Goal: Task Accomplishment & Management: Manage account settings

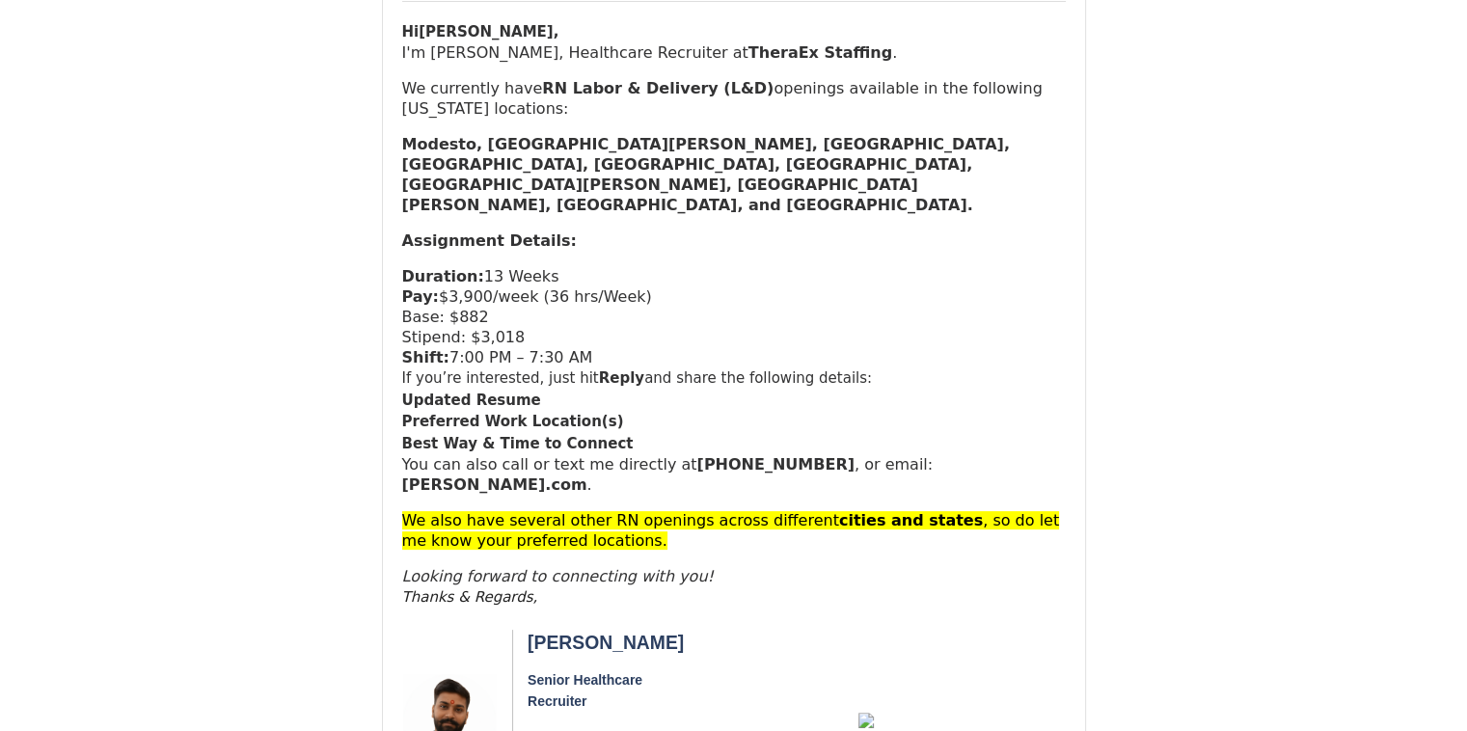
scroll to position [216, 0]
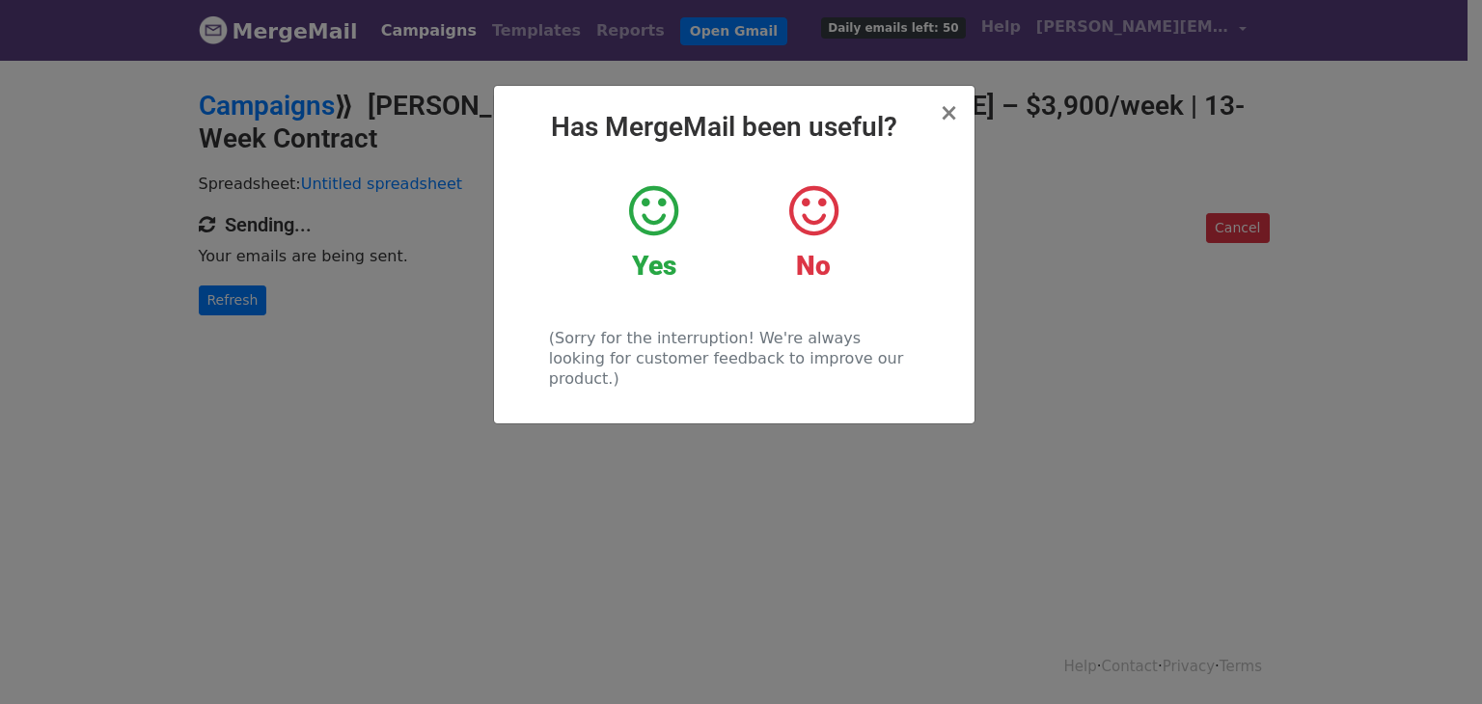
click at [658, 231] on icon at bounding box center [653, 211] width 49 height 58
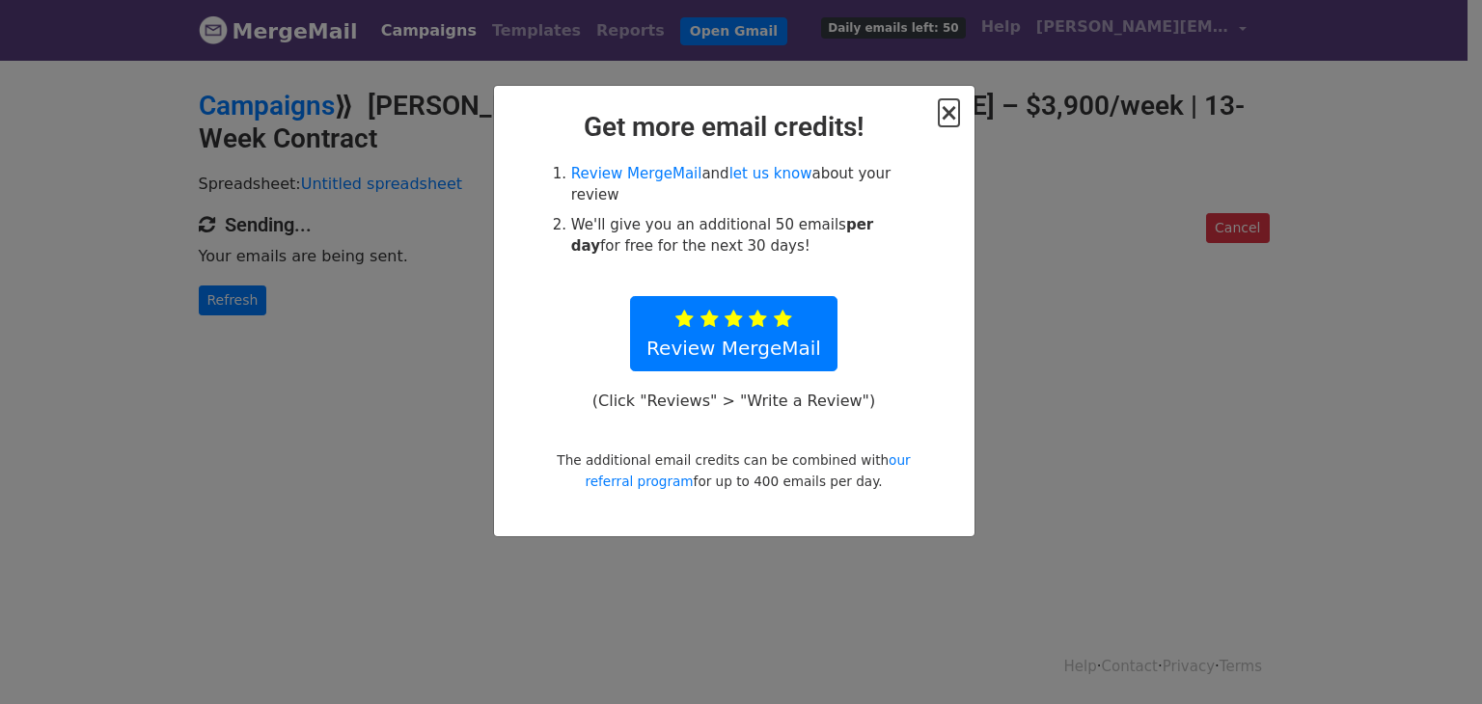
click at [943, 114] on span "×" at bounding box center [948, 112] width 19 height 27
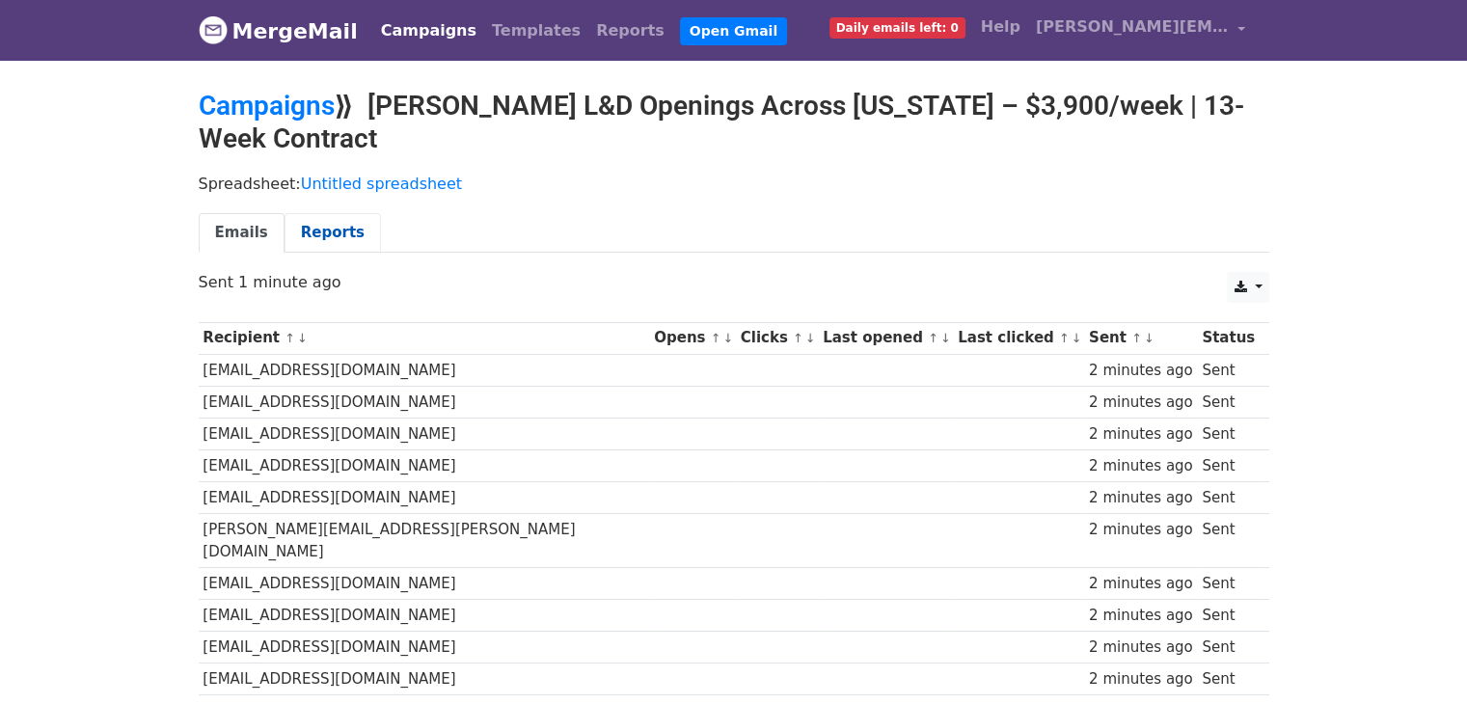
click at [342, 213] on link "Reports" at bounding box center [333, 233] width 96 height 40
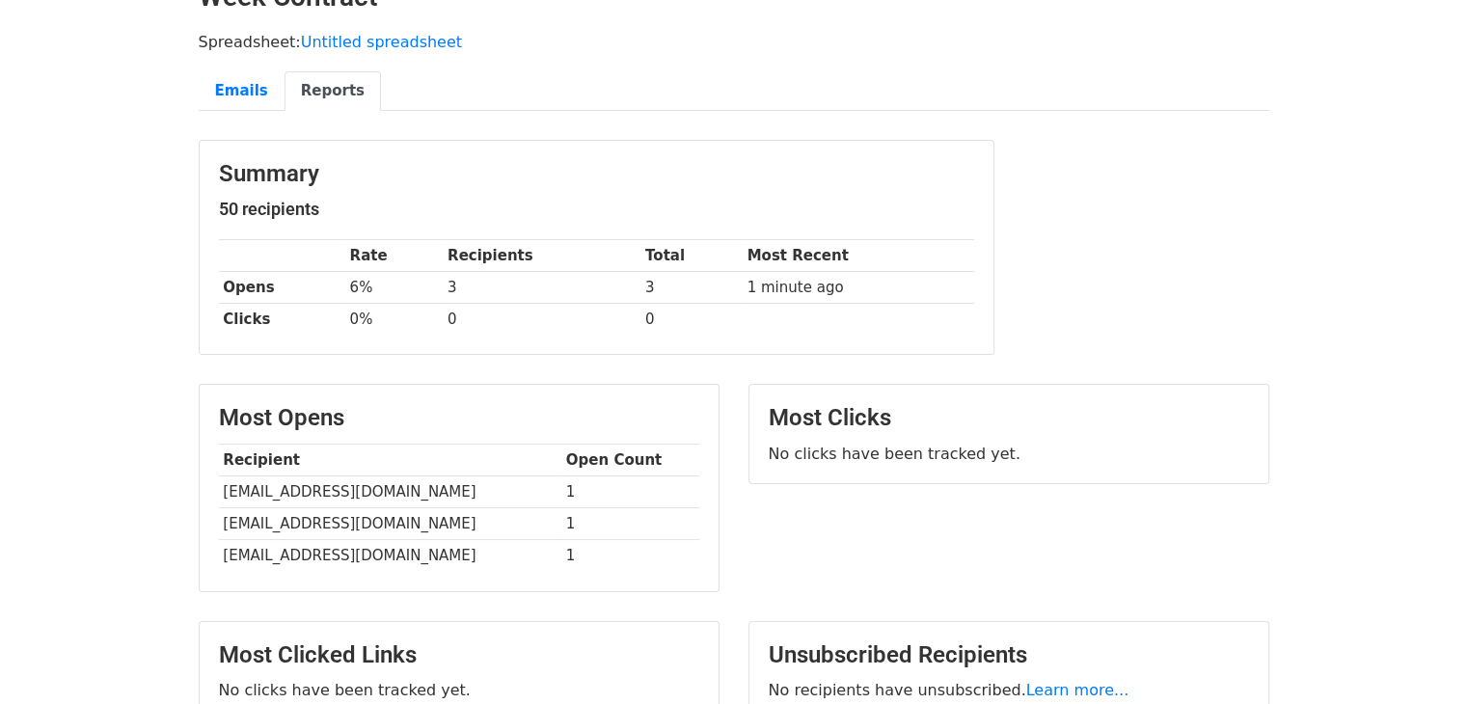
scroll to position [297, 0]
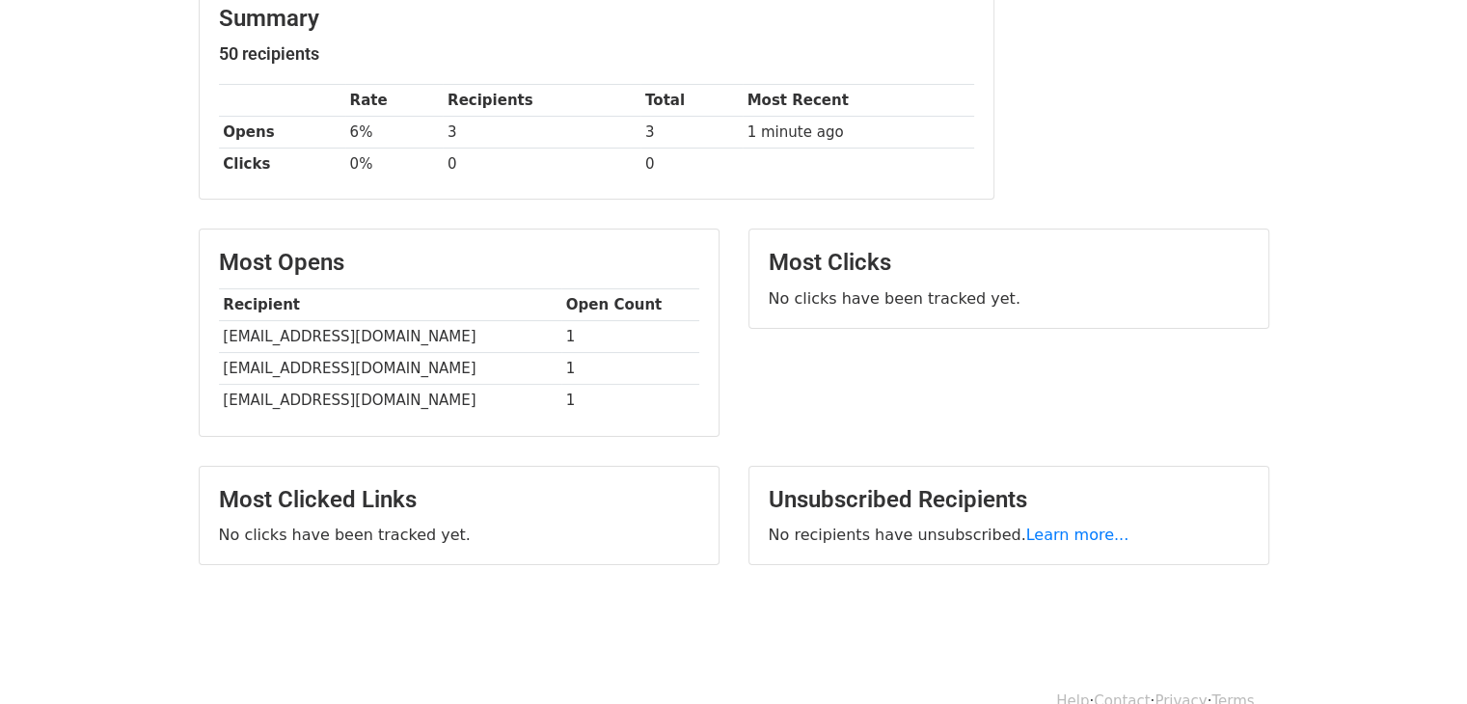
drag, startPoint x: 1481, startPoint y: 144, endPoint x: 1481, endPoint y: 364, distance: 220.0
click at [1466, 364] on html "MergeMail Campaigns Templates Reports Open Gmail Daily emails left: 0 Help [PER…" at bounding box center [733, 221] width 1467 height 1036
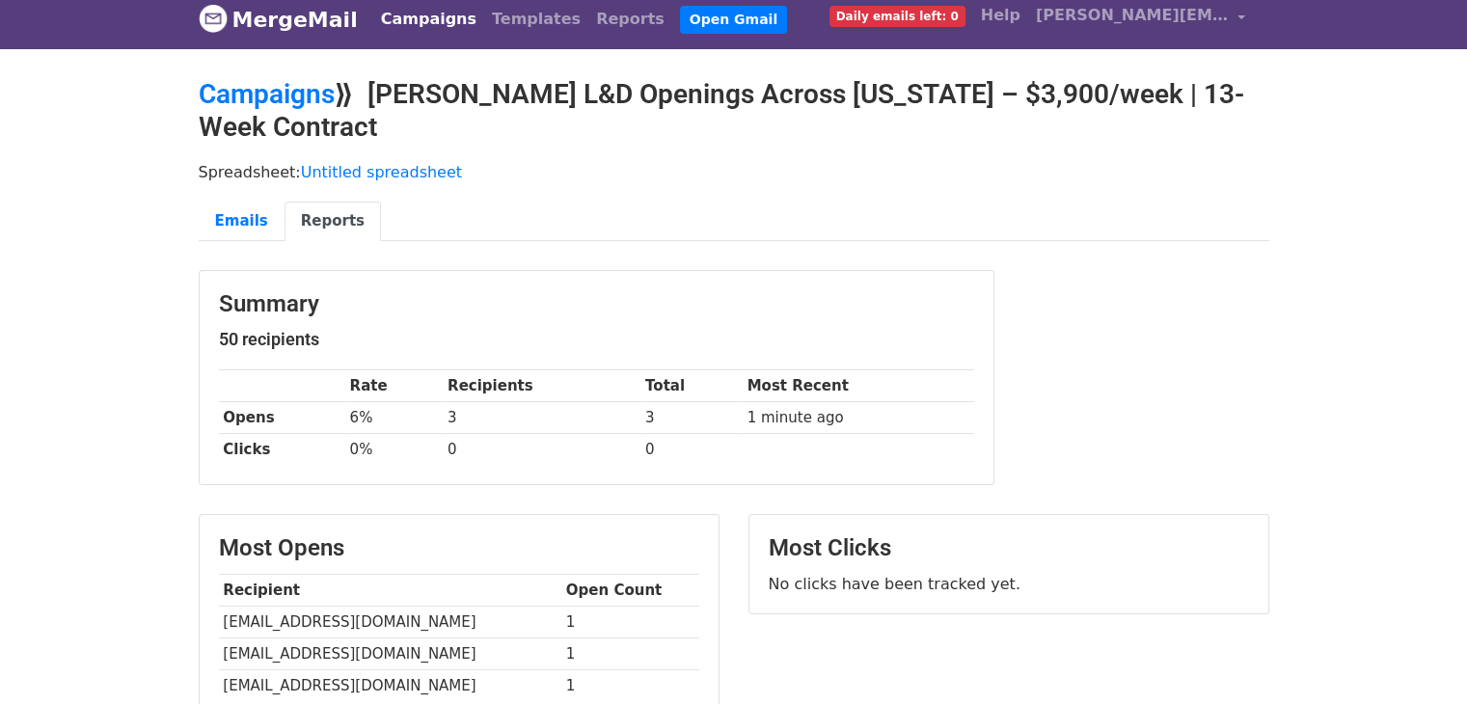
scroll to position [0, 0]
